Goal: Communication & Community: Connect with others

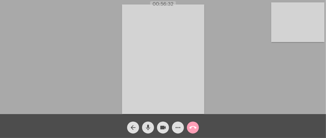
click at [193, 126] on mat-icon "call_end" at bounding box center [192, 127] width 7 height 7
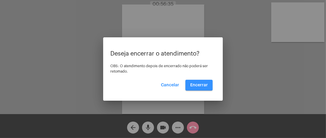
click at [201, 86] on span "Encerrar" at bounding box center [199, 85] width 18 height 4
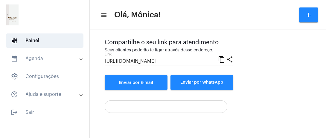
scroll to position [85, 0]
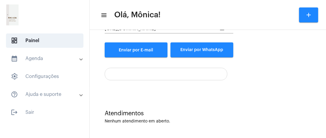
scroll to position [85, 0]
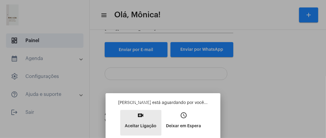
click at [141, 124] on p "Aceitar Ligação" at bounding box center [141, 126] width 32 height 11
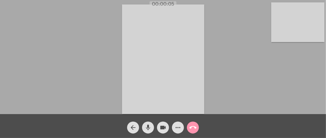
click at [303, 14] on video at bounding box center [297, 22] width 53 height 40
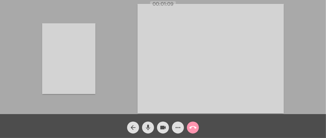
click at [70, 54] on video at bounding box center [68, 58] width 53 height 71
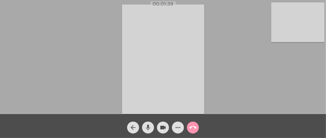
click at [55, 75] on div "Acessando Câmera e Microfone..." at bounding box center [163, 58] width 324 height 114
